Goal: Task Accomplishment & Management: Use online tool/utility

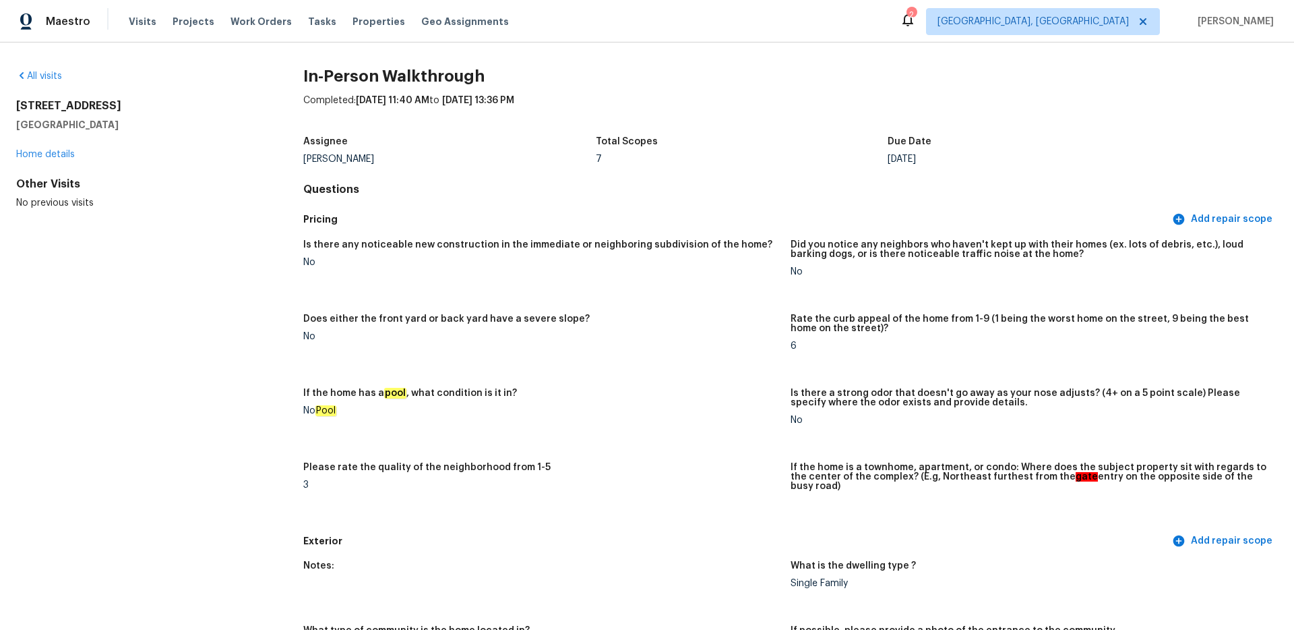
scroll to position [2604, 0]
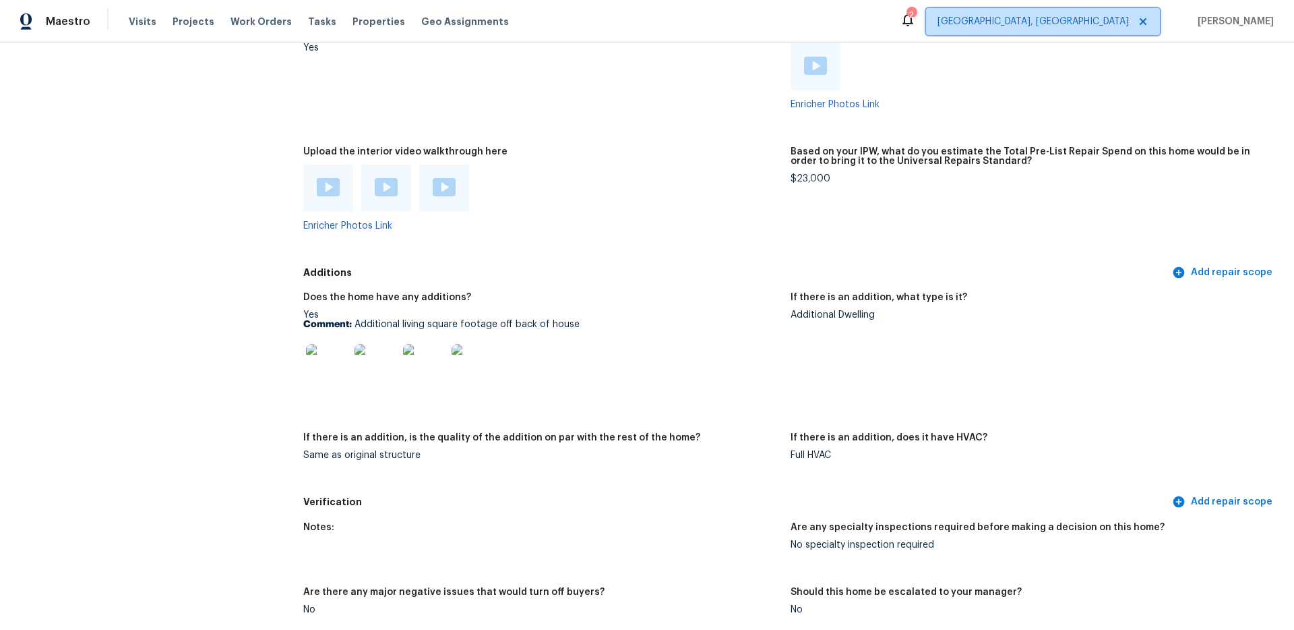
click at [1129, 22] on span "[GEOGRAPHIC_DATA], [GEOGRAPHIC_DATA]" at bounding box center [1033, 21] width 191 height 13
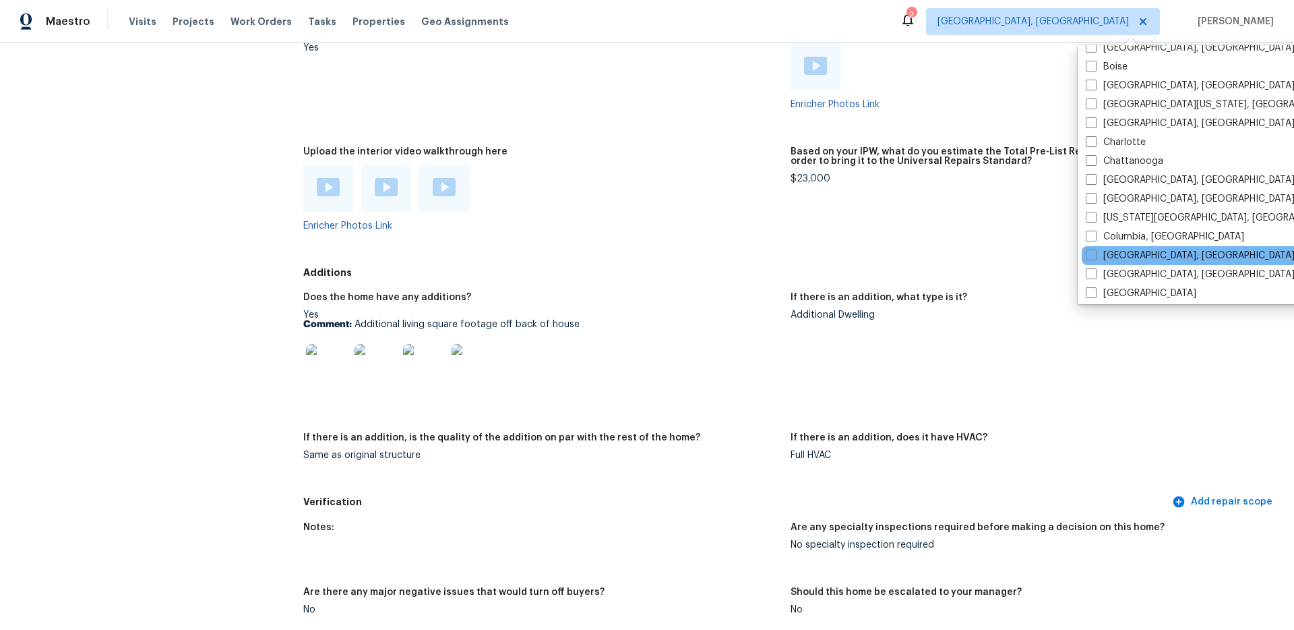
scroll to position [128, 0]
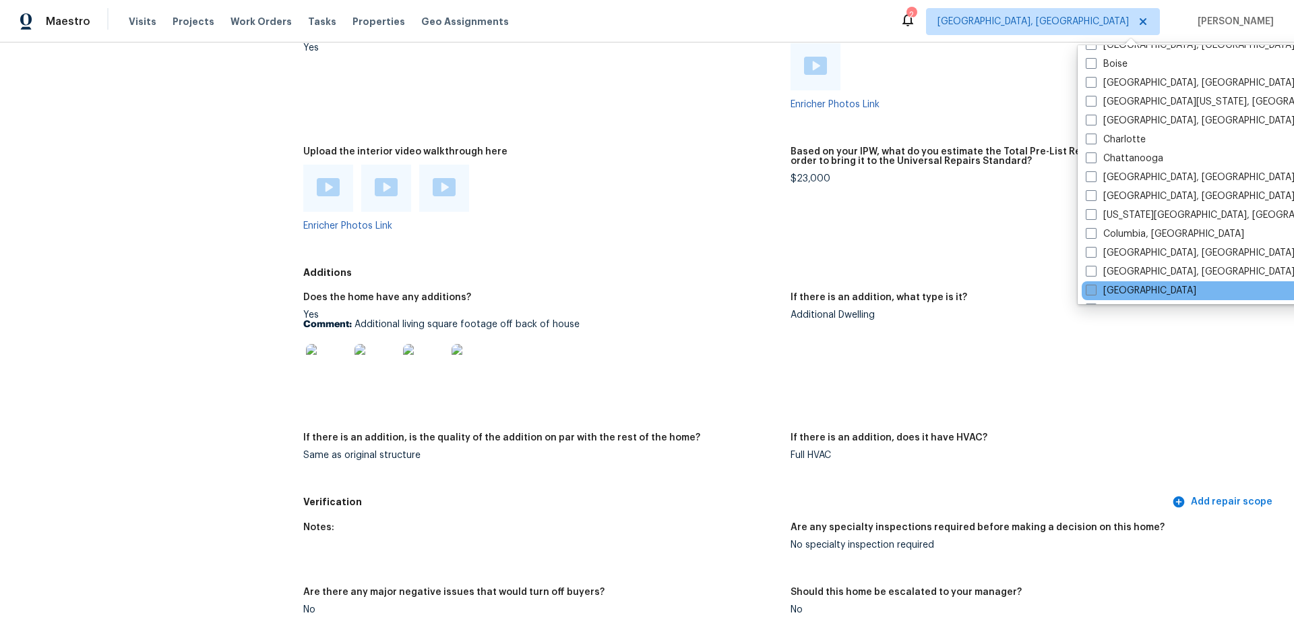
click at [1090, 285] on span at bounding box center [1091, 289] width 11 height 11
click at [1090, 285] on input "[GEOGRAPHIC_DATA]" at bounding box center [1090, 288] width 9 height 9
checkbox input "true"
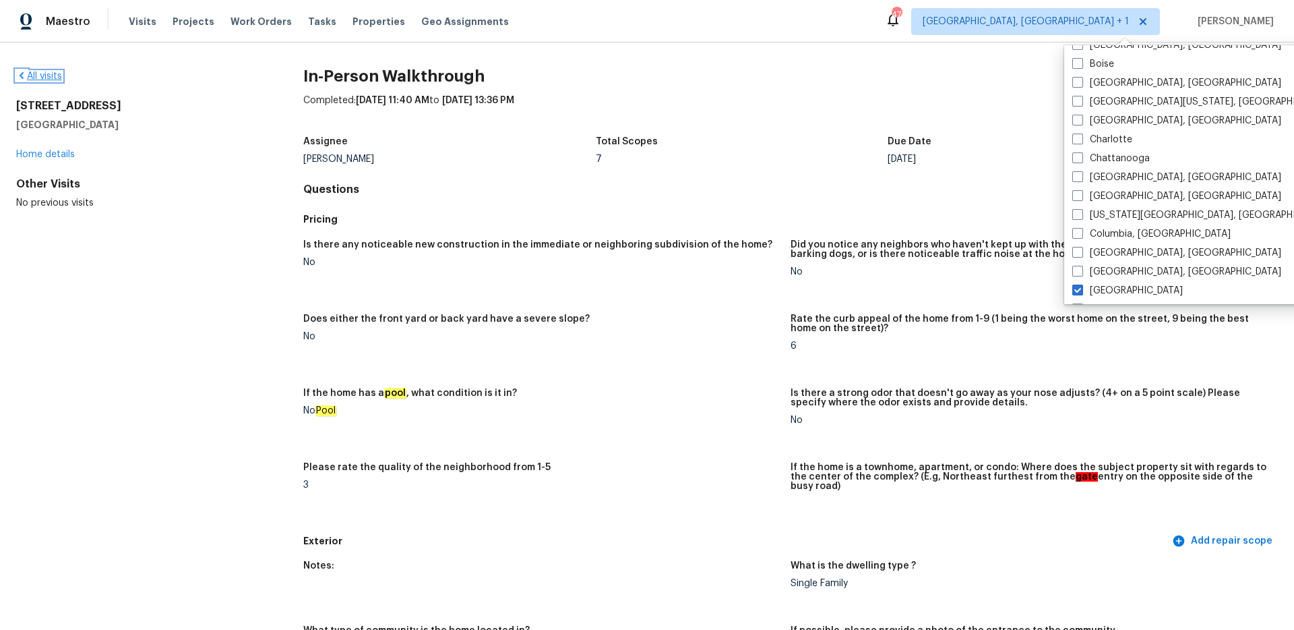
click at [42, 78] on link "All visits" at bounding box center [39, 75] width 46 height 9
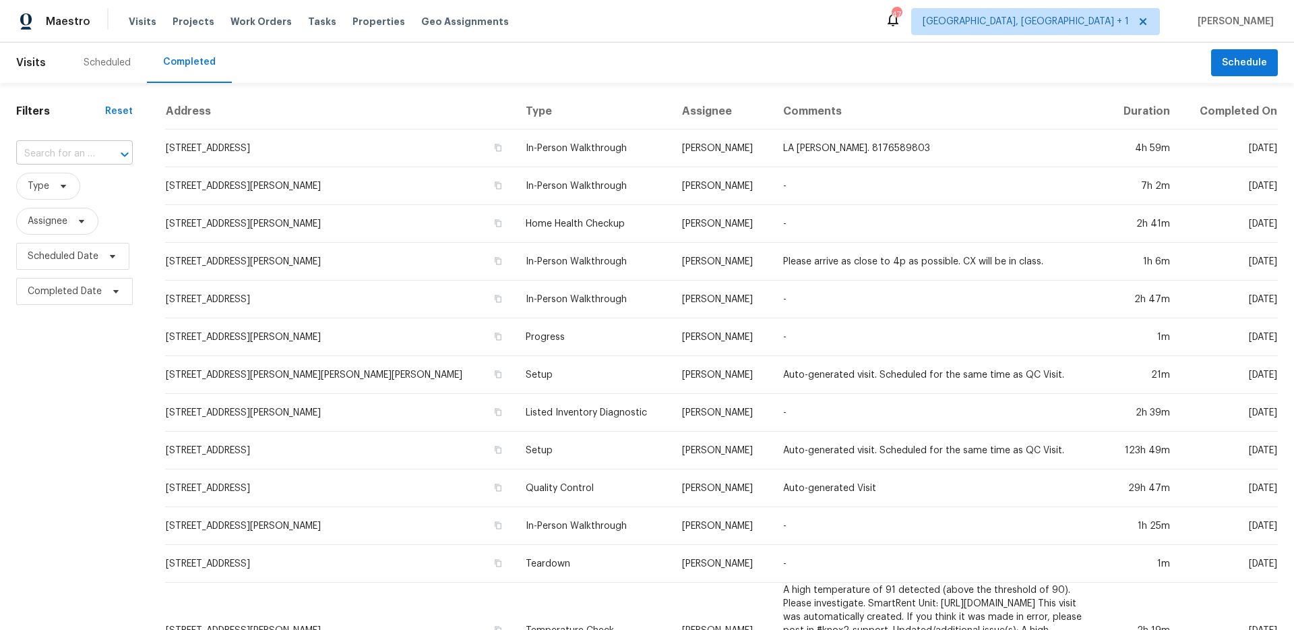
click at [75, 150] on input "text" at bounding box center [55, 154] width 79 height 21
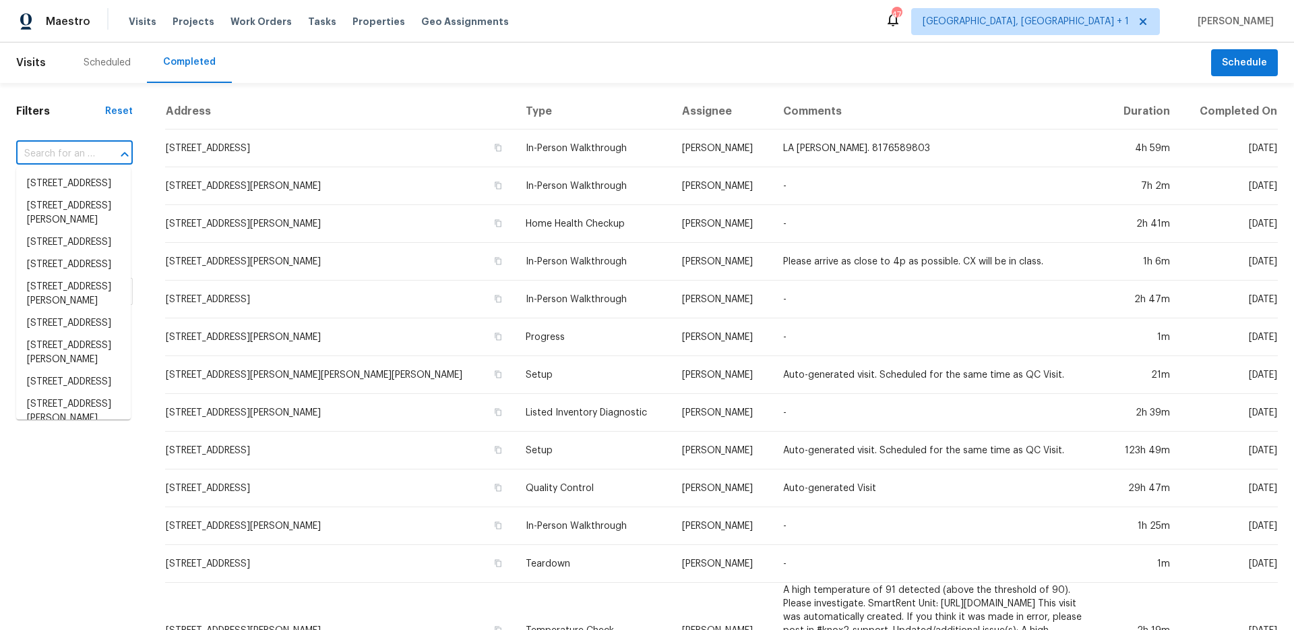
paste input "[STREET_ADDRESS]"
type input "[STREET_ADDRESS]"
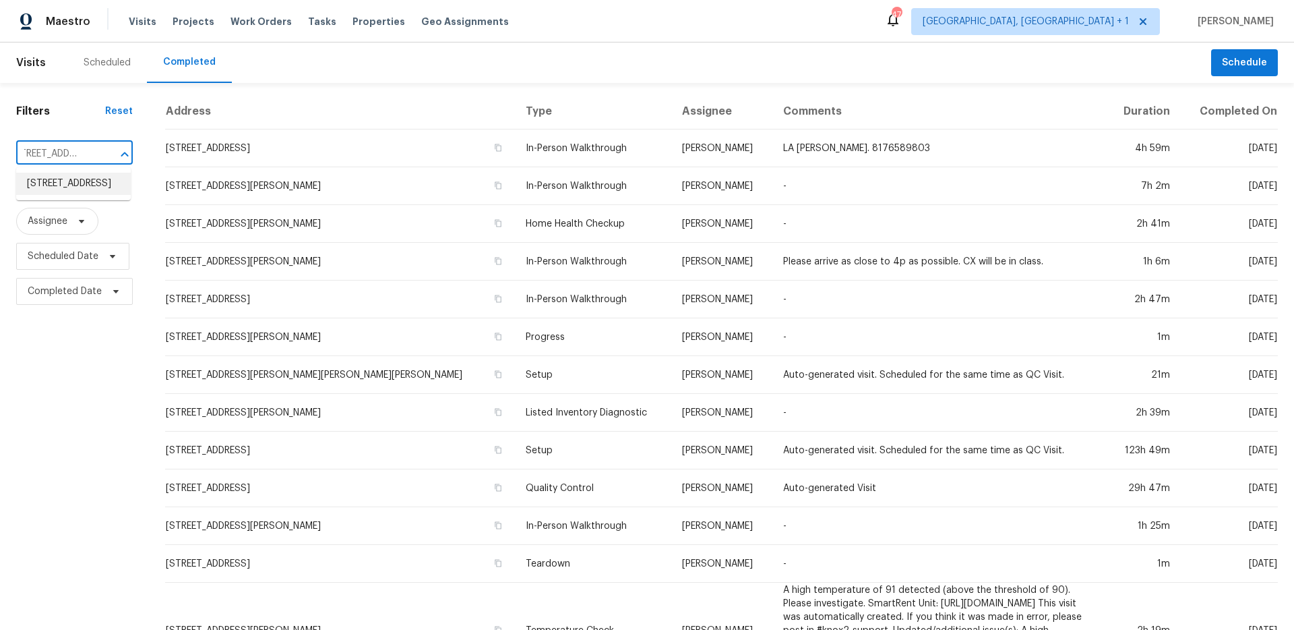
click at [84, 195] on li "[STREET_ADDRESS]" at bounding box center [73, 184] width 115 height 22
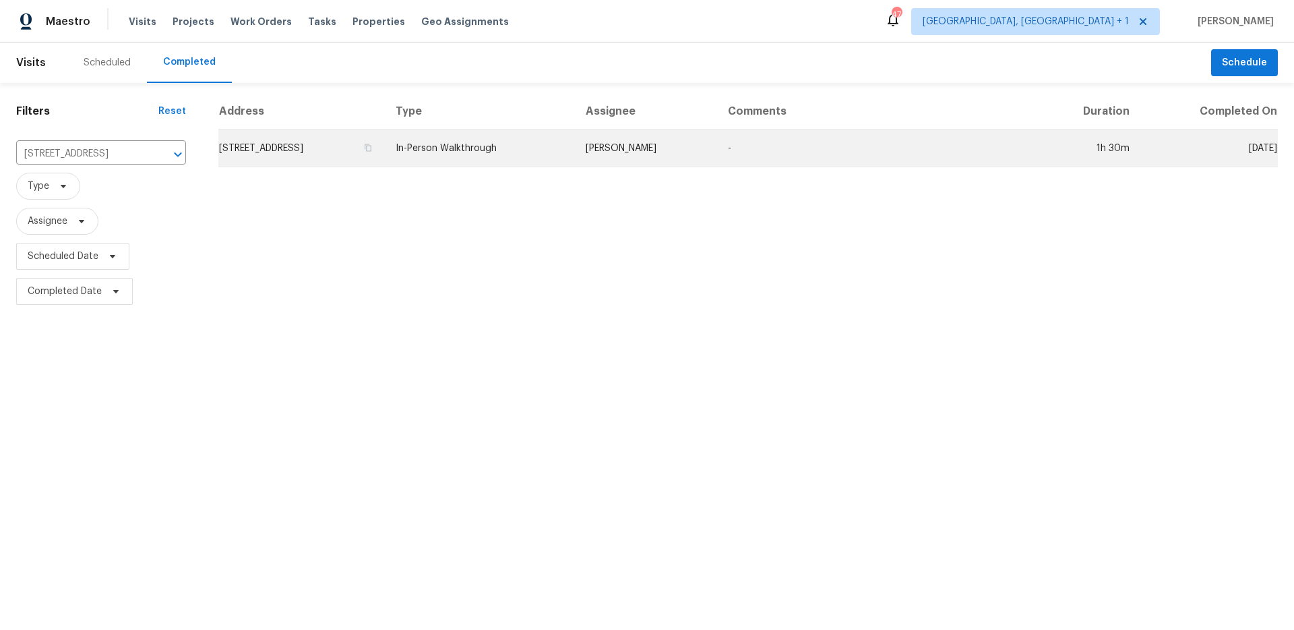
click at [503, 162] on td "In-Person Walkthrough" at bounding box center [479, 148] width 189 height 38
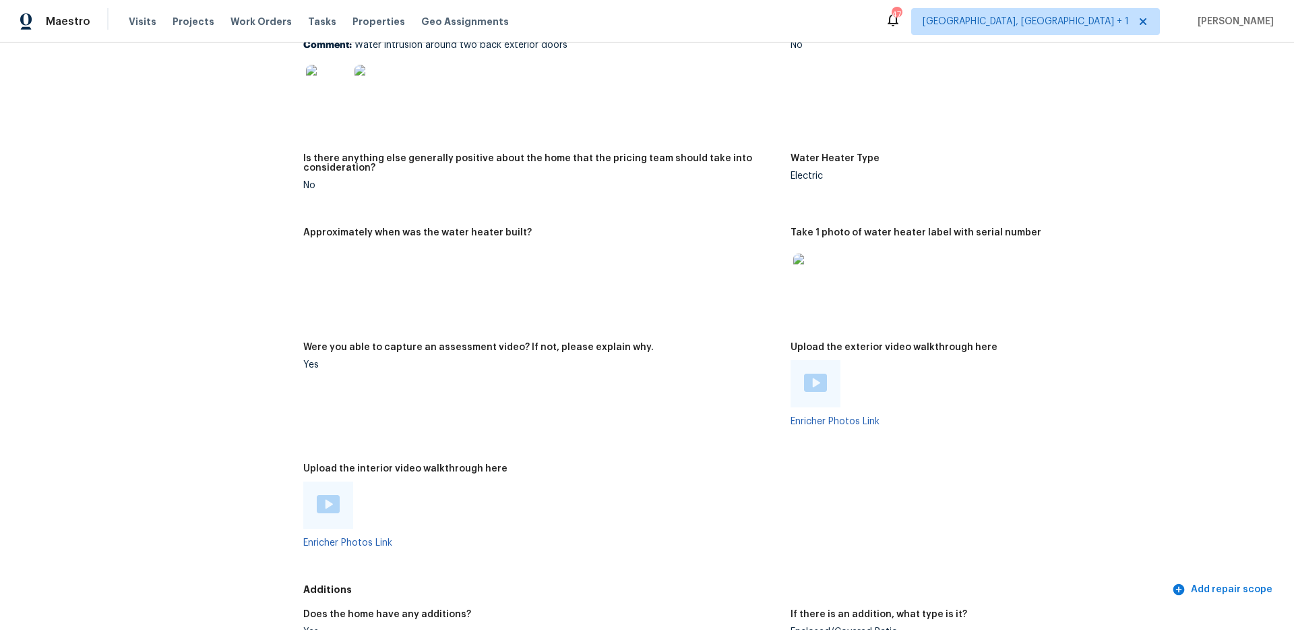
scroll to position [2227, 0]
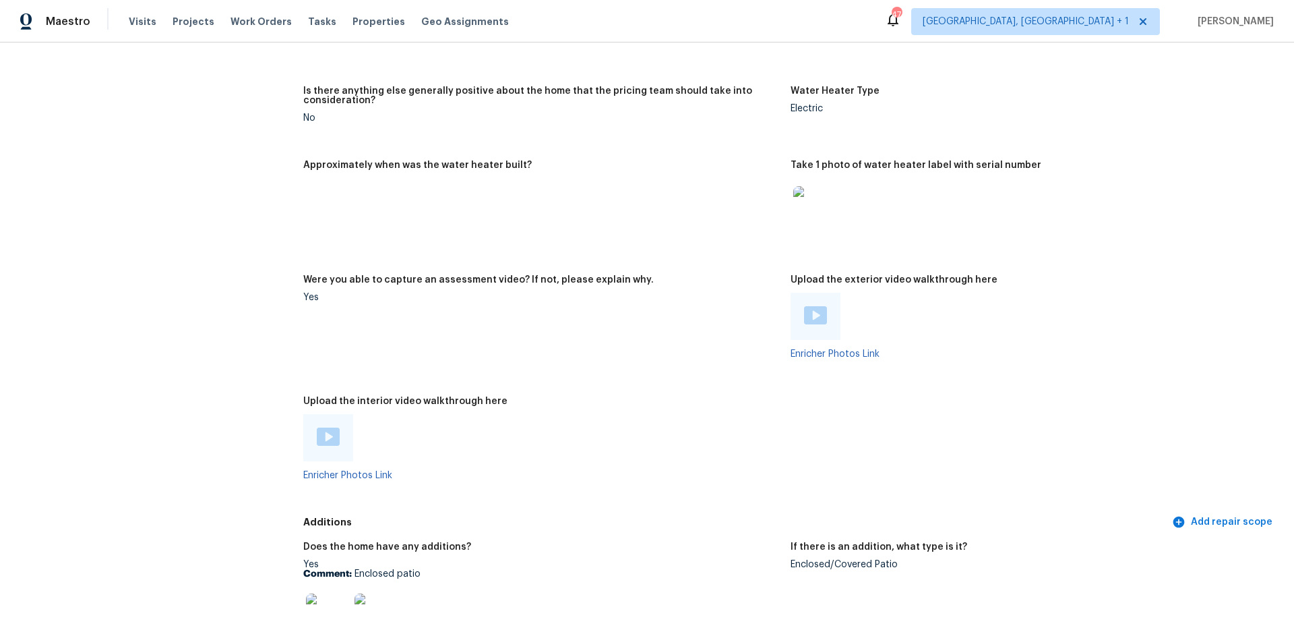
click at [320, 432] on img at bounding box center [328, 436] width 23 height 18
